Goal: Transaction & Acquisition: Subscribe to service/newsletter

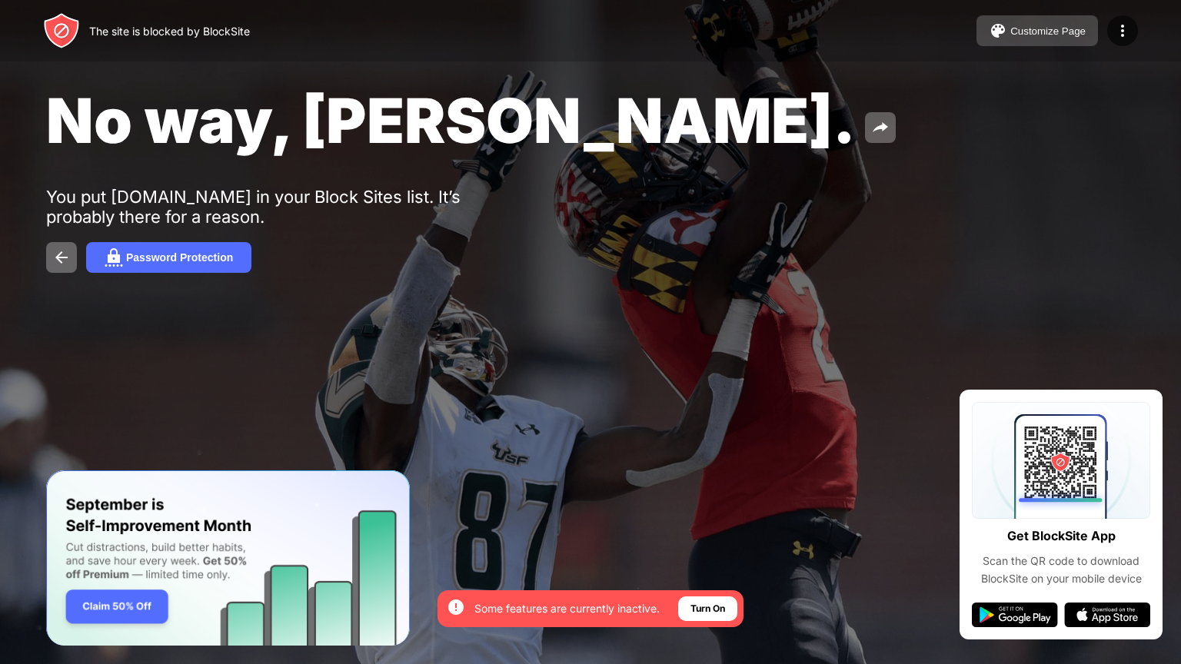
click at [1045, 35] on div "Customize Page" at bounding box center [1047, 31] width 75 height 12
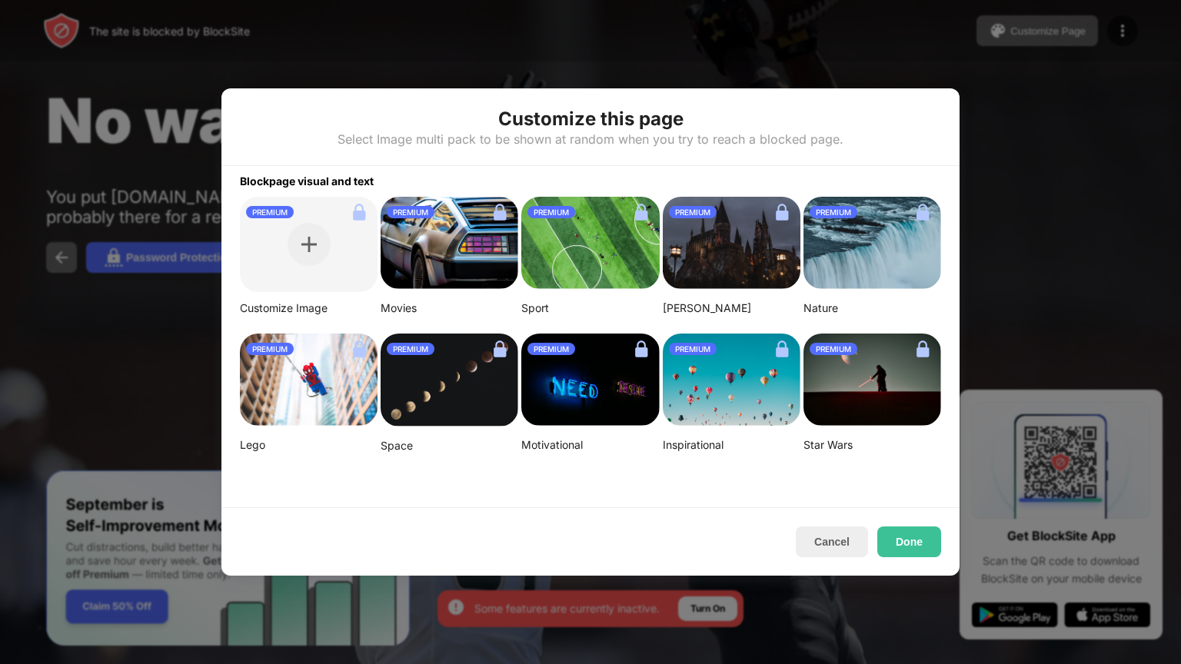
click at [298, 252] on div "PREMIUM" at bounding box center [309, 244] width 138 height 95
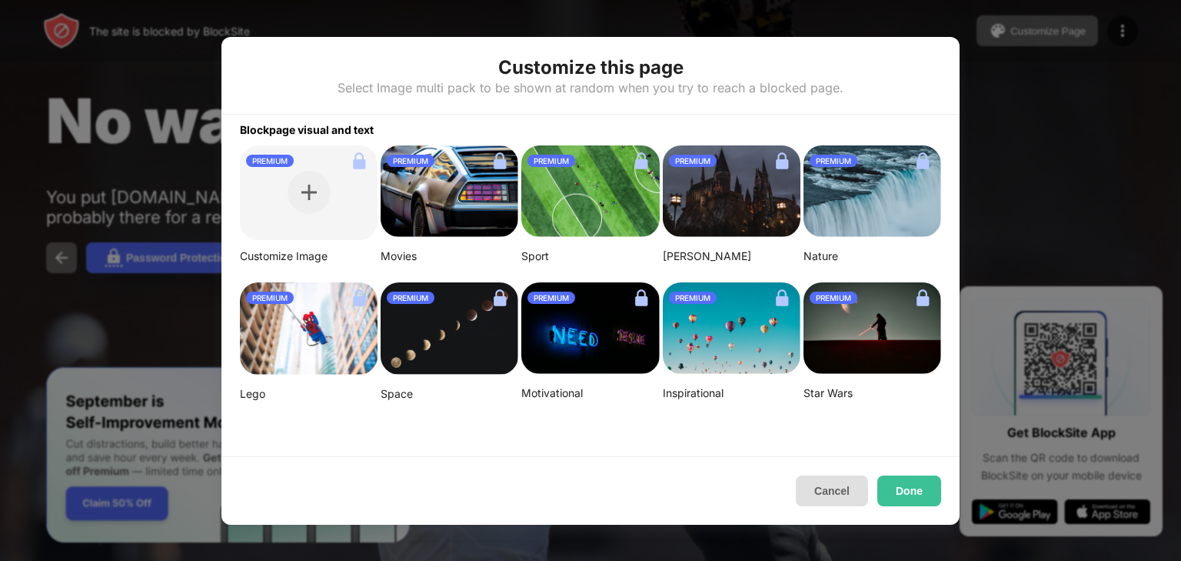
click at [834, 491] on button "Cancel" at bounding box center [832, 490] width 72 height 31
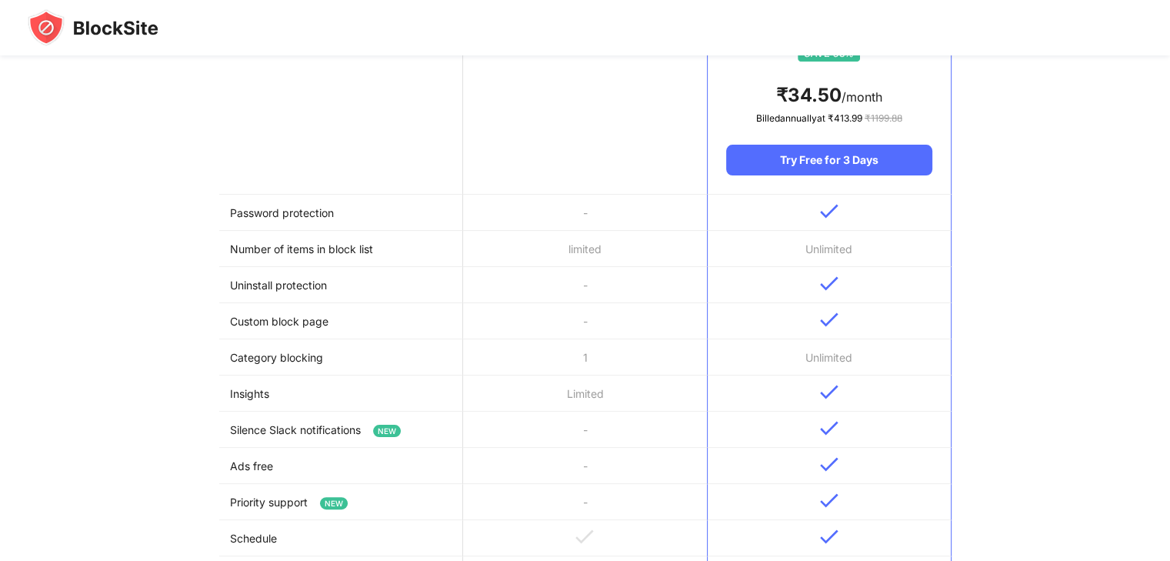
scroll to position [564, 0]
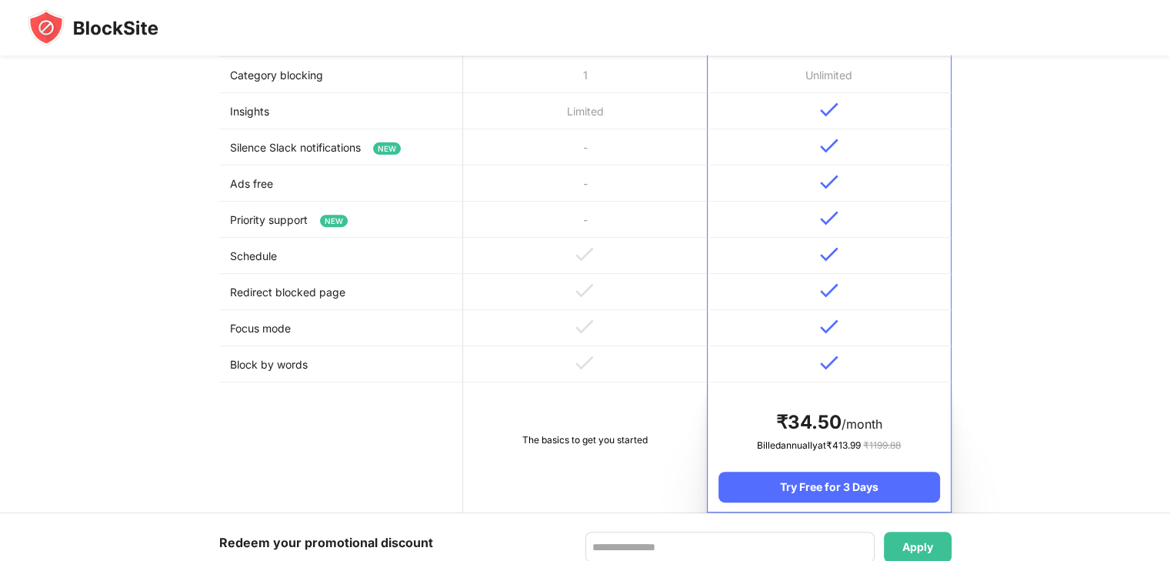
drag, startPoint x: 245, startPoint y: 258, endPoint x: 454, endPoint y: 271, distance: 209.6
click at [429, 268] on td "Schedule" at bounding box center [341, 256] width 244 height 36
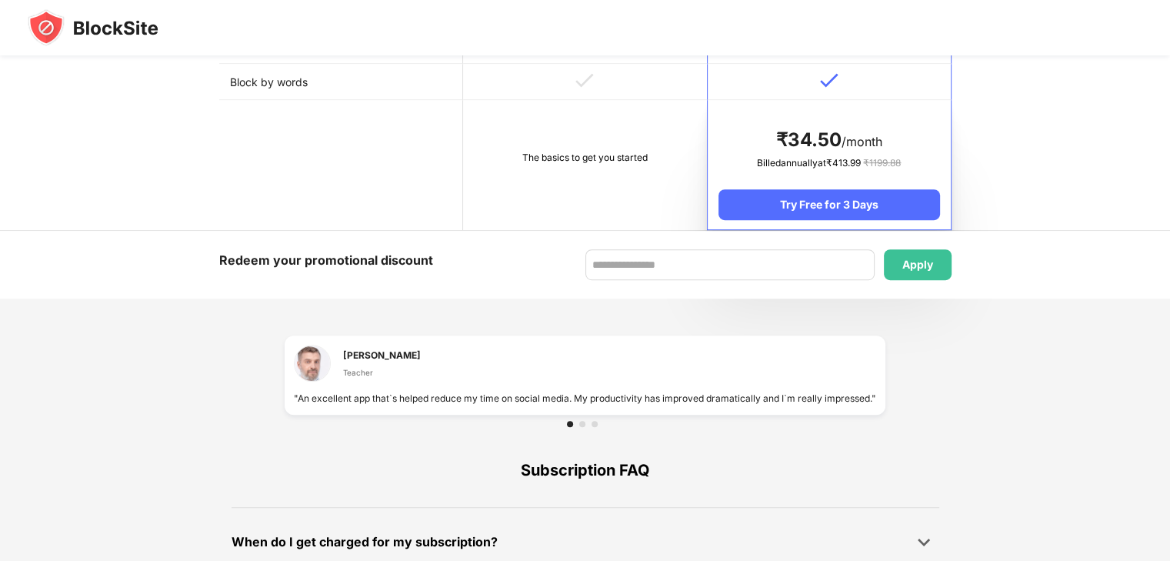
drag, startPoint x: 551, startPoint y: 380, endPoint x: 411, endPoint y: 391, distance: 140.4
click at [411, 391] on div "Leslie R. Warren Teacher "An excellent app that`s helped reduce my time on soci…" at bounding box center [585, 374] width 582 height 61
click at [582, 425] on div at bounding box center [582, 424] width 6 height 6
